Goal: Task Accomplishment & Management: Complete application form

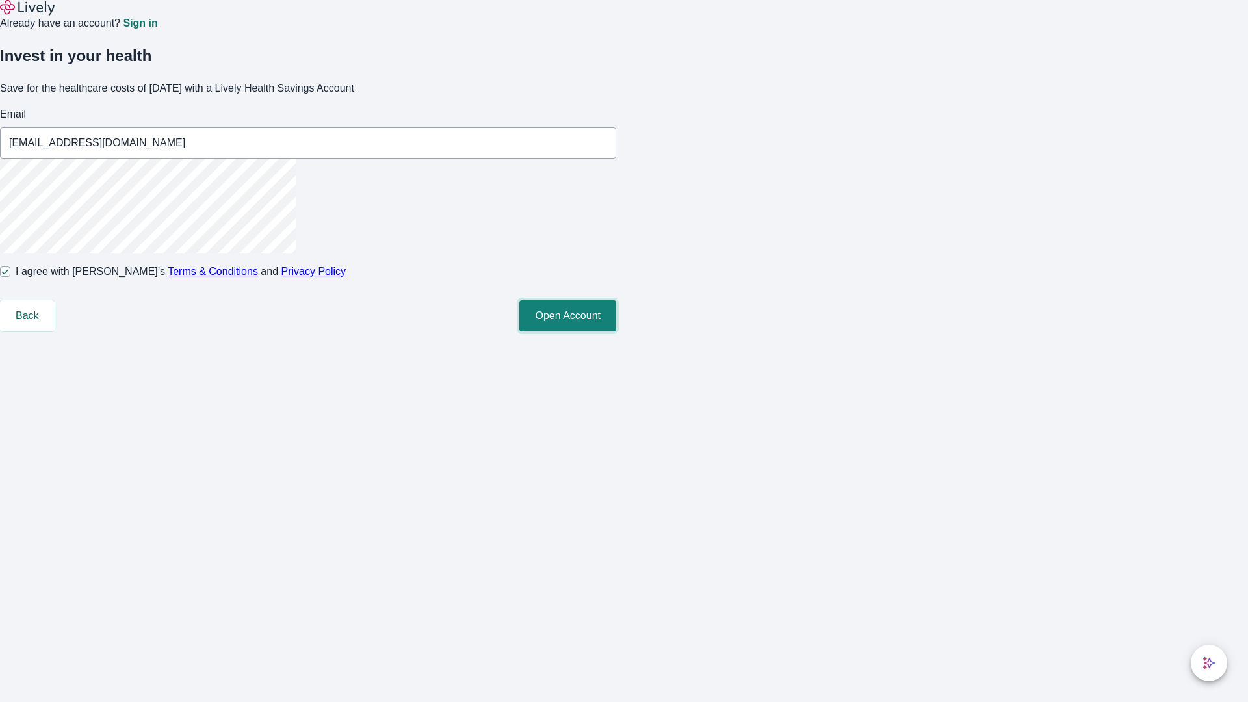
click at [616, 331] on button "Open Account" at bounding box center [567, 315] width 97 height 31
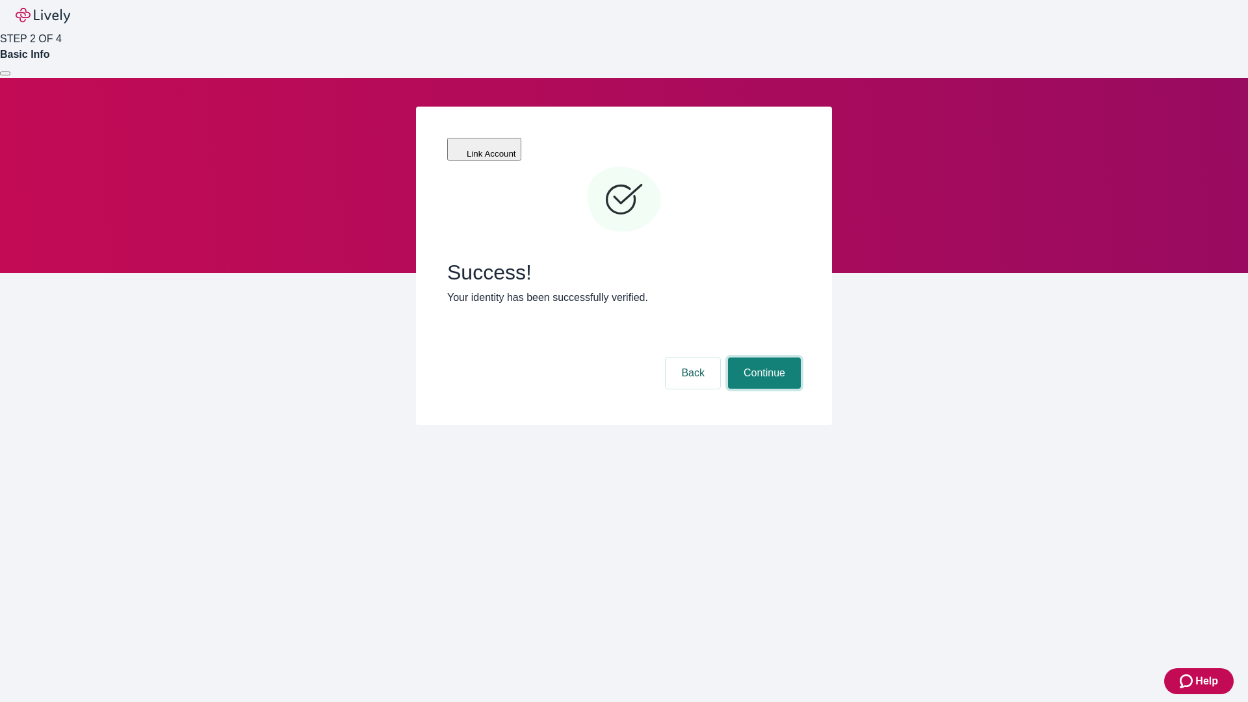
click at [762, 357] on button "Continue" at bounding box center [764, 372] width 73 height 31
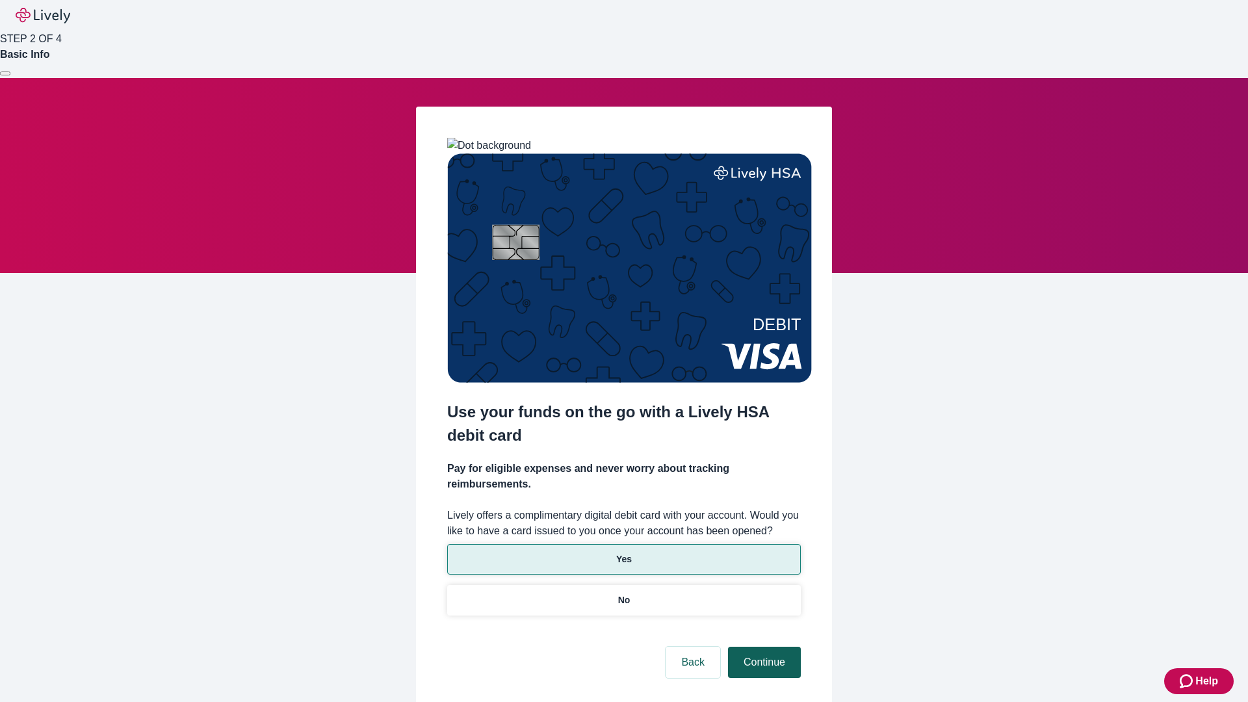
click at [623, 552] on p "Yes" at bounding box center [624, 559] width 16 height 14
click at [762, 647] on button "Continue" at bounding box center [764, 662] width 73 height 31
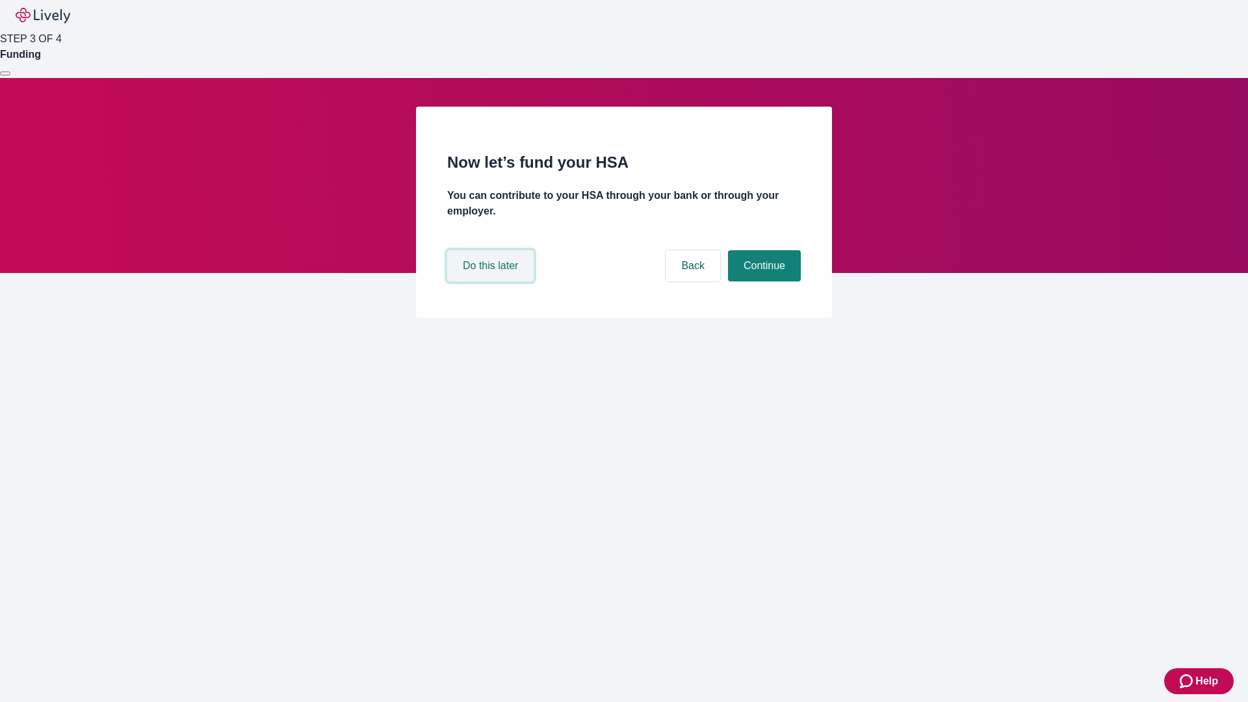
click at [492, 281] on button "Do this later" at bounding box center [490, 265] width 86 height 31
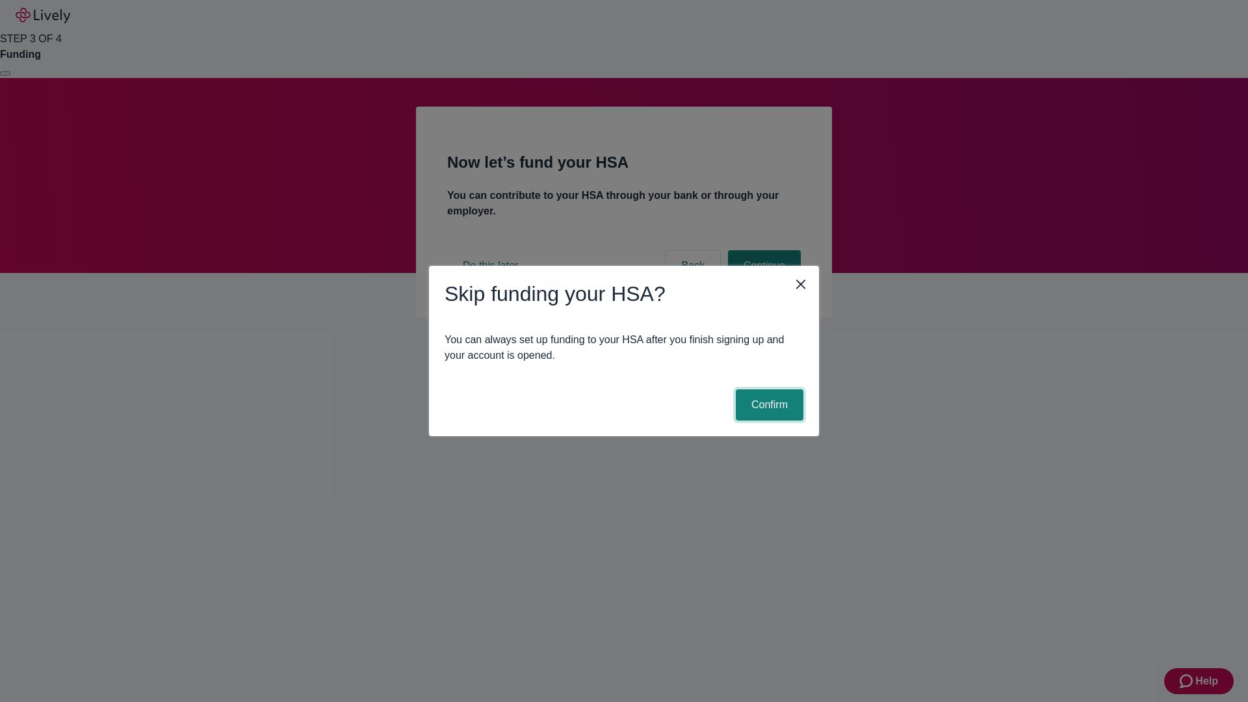
click at [768, 405] on button "Confirm" at bounding box center [770, 404] width 68 height 31
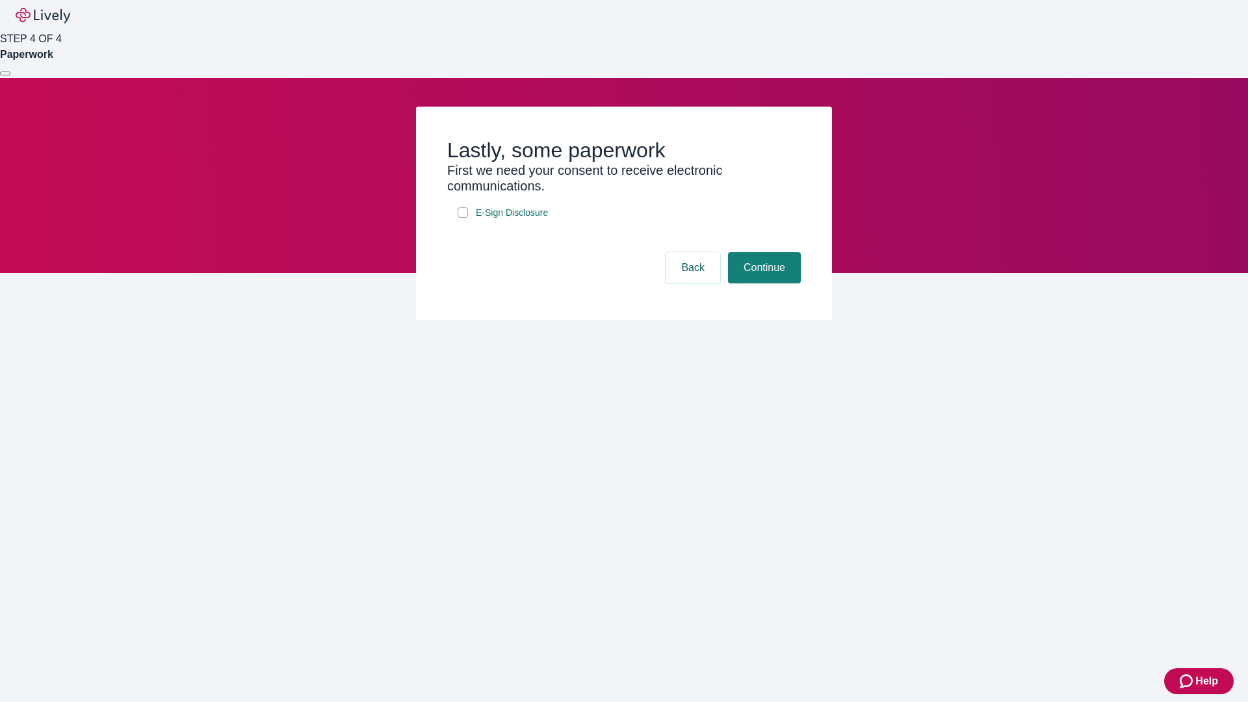
click at [463, 218] on input "E-Sign Disclosure" at bounding box center [463, 212] width 10 height 10
checkbox input "true"
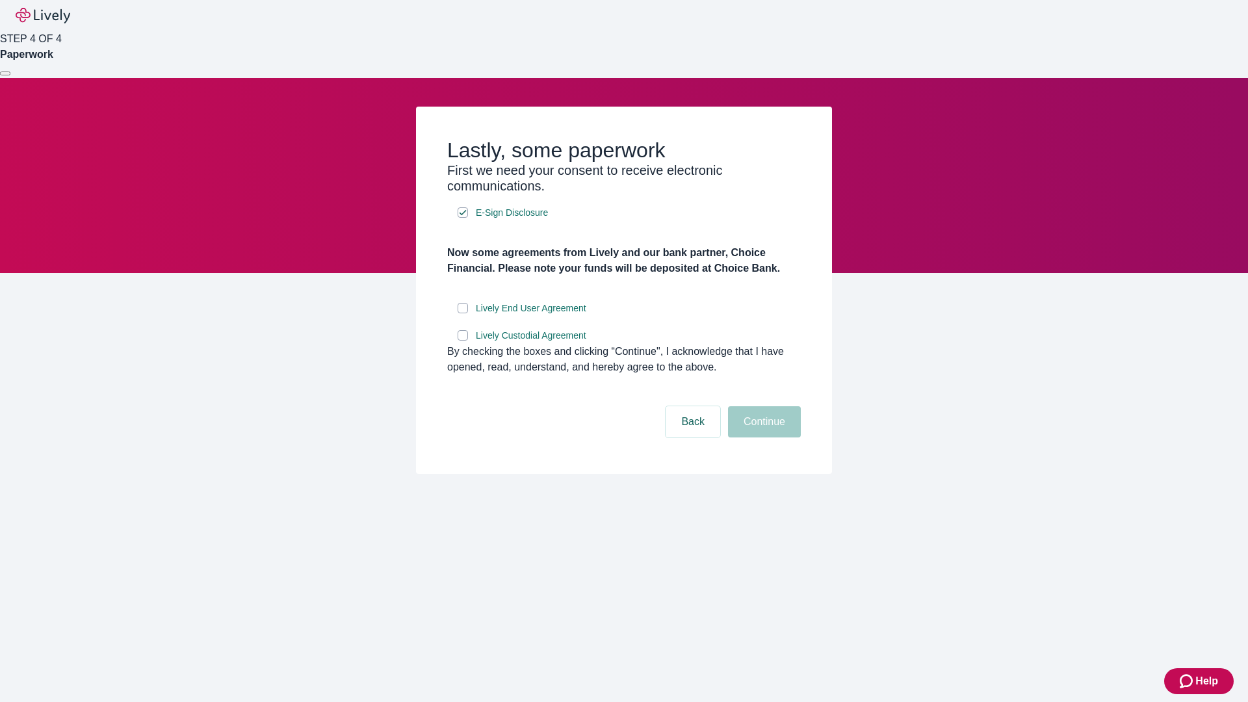
click at [463, 313] on input "Lively End User Agreement" at bounding box center [463, 308] width 10 height 10
checkbox input "true"
click at [463, 341] on input "Lively Custodial Agreement" at bounding box center [463, 335] width 10 height 10
checkbox input "true"
click at [762, 437] on button "Continue" at bounding box center [764, 421] width 73 height 31
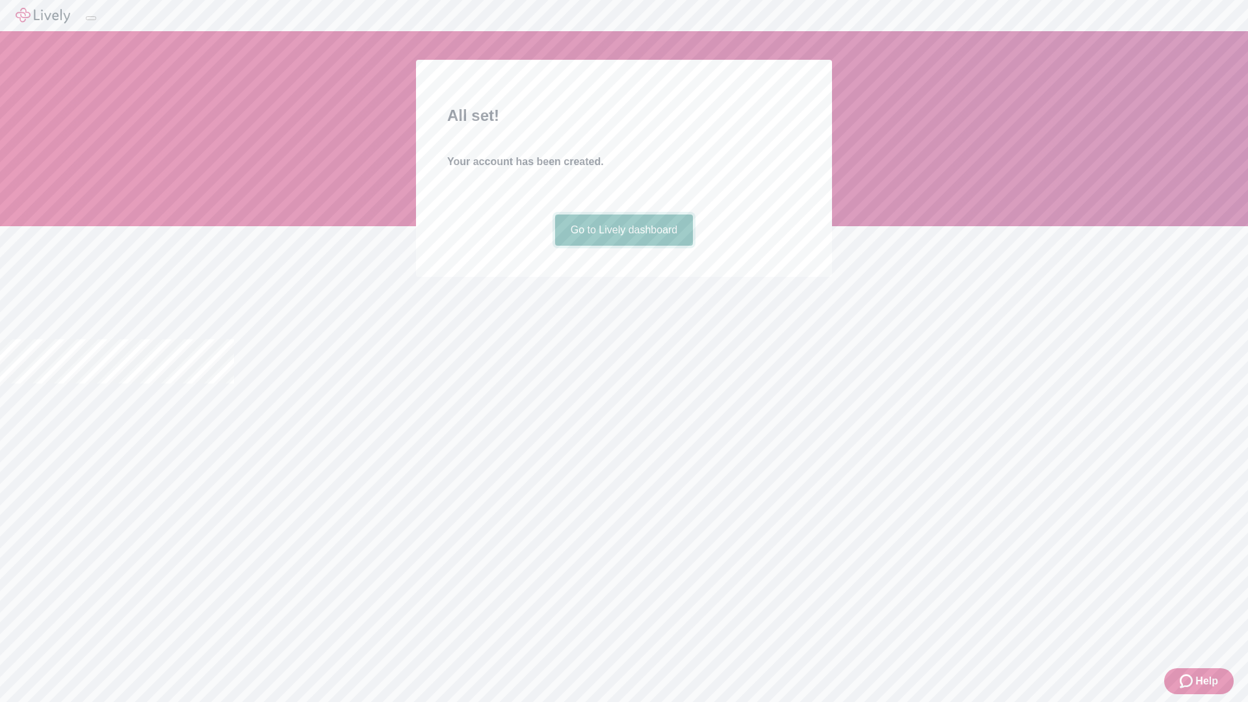
click at [623, 246] on link "Go to Lively dashboard" at bounding box center [624, 229] width 138 height 31
